Goal: Find specific page/section: Find specific page/section

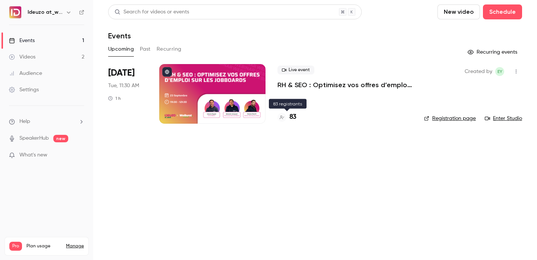
click at [292, 114] on h4 "83" at bounding box center [292, 117] width 7 height 10
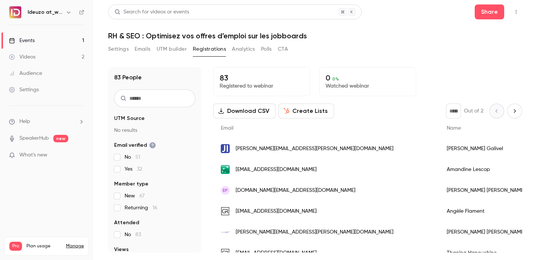
click at [54, 37] on link "Events 1" at bounding box center [46, 40] width 93 height 16
